Goal: Task Accomplishment & Management: Use online tool/utility

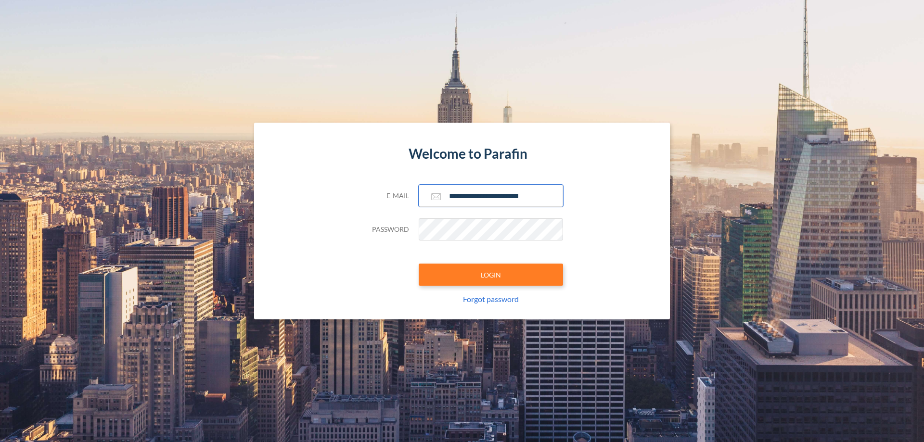
type input "**********"
click at [491, 275] on button "LOGIN" at bounding box center [491, 275] width 144 height 22
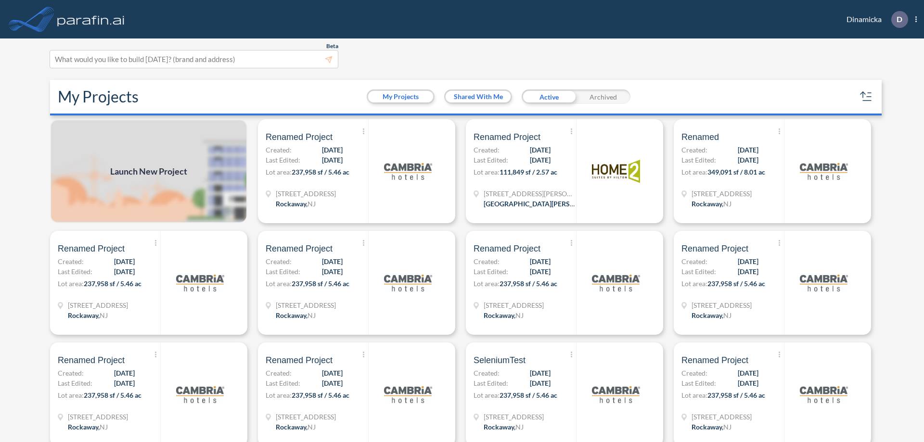
scroll to position [2, 0]
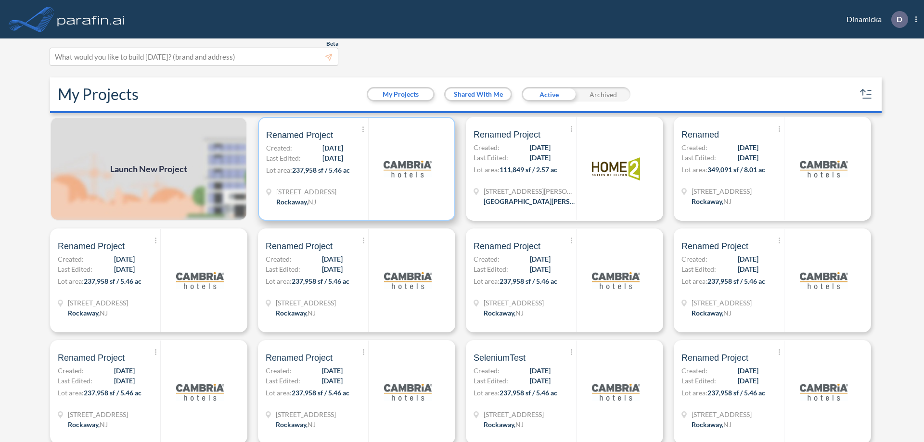
click at [355, 169] on p "Lot area: 237,958 sf / 5.46 ac" at bounding box center [317, 172] width 102 height 14
